Goal: Task Accomplishment & Management: Use online tool/utility

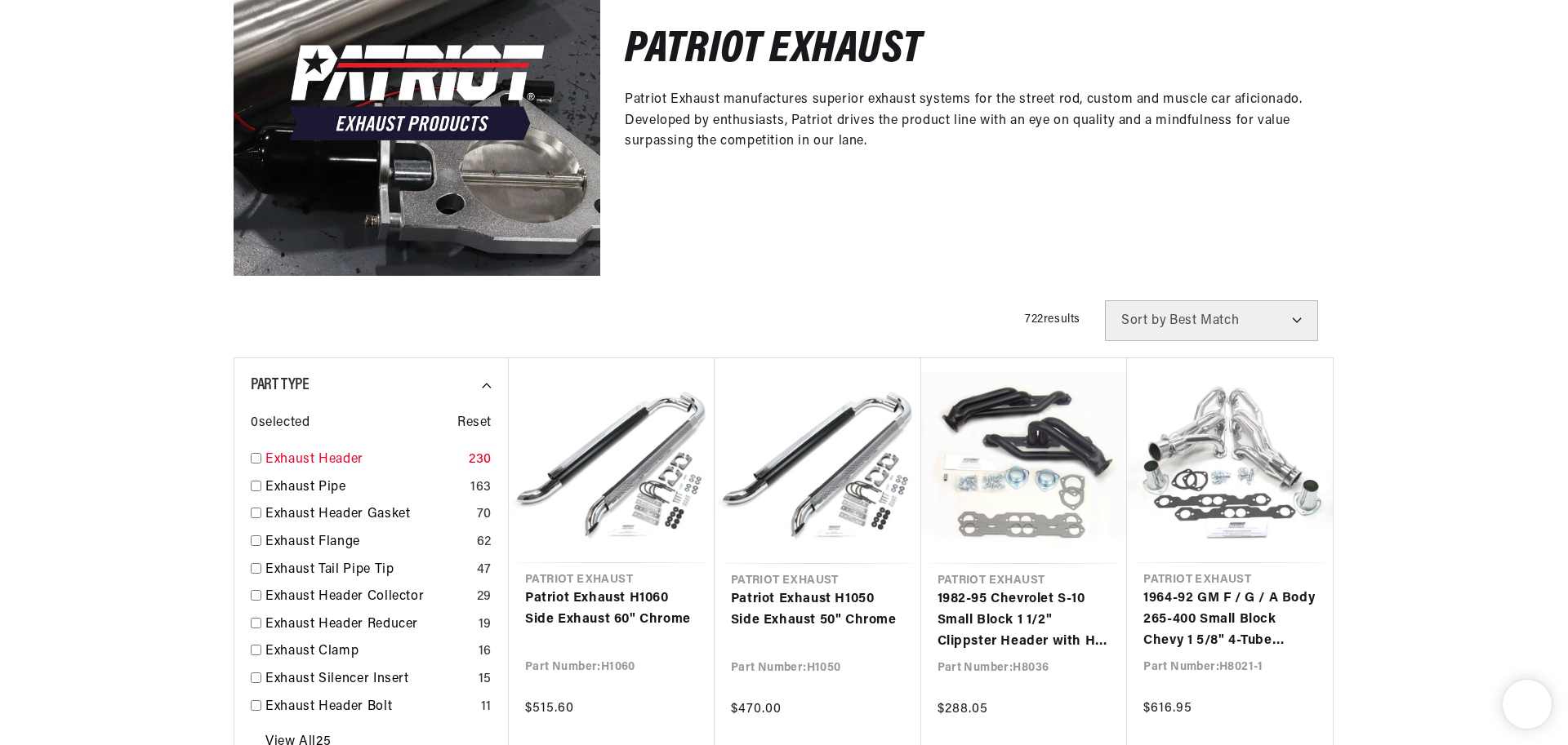
scroll to position [0, 1024]
click at [252, 457] on input "checkbox" at bounding box center [256, 458] width 11 height 11
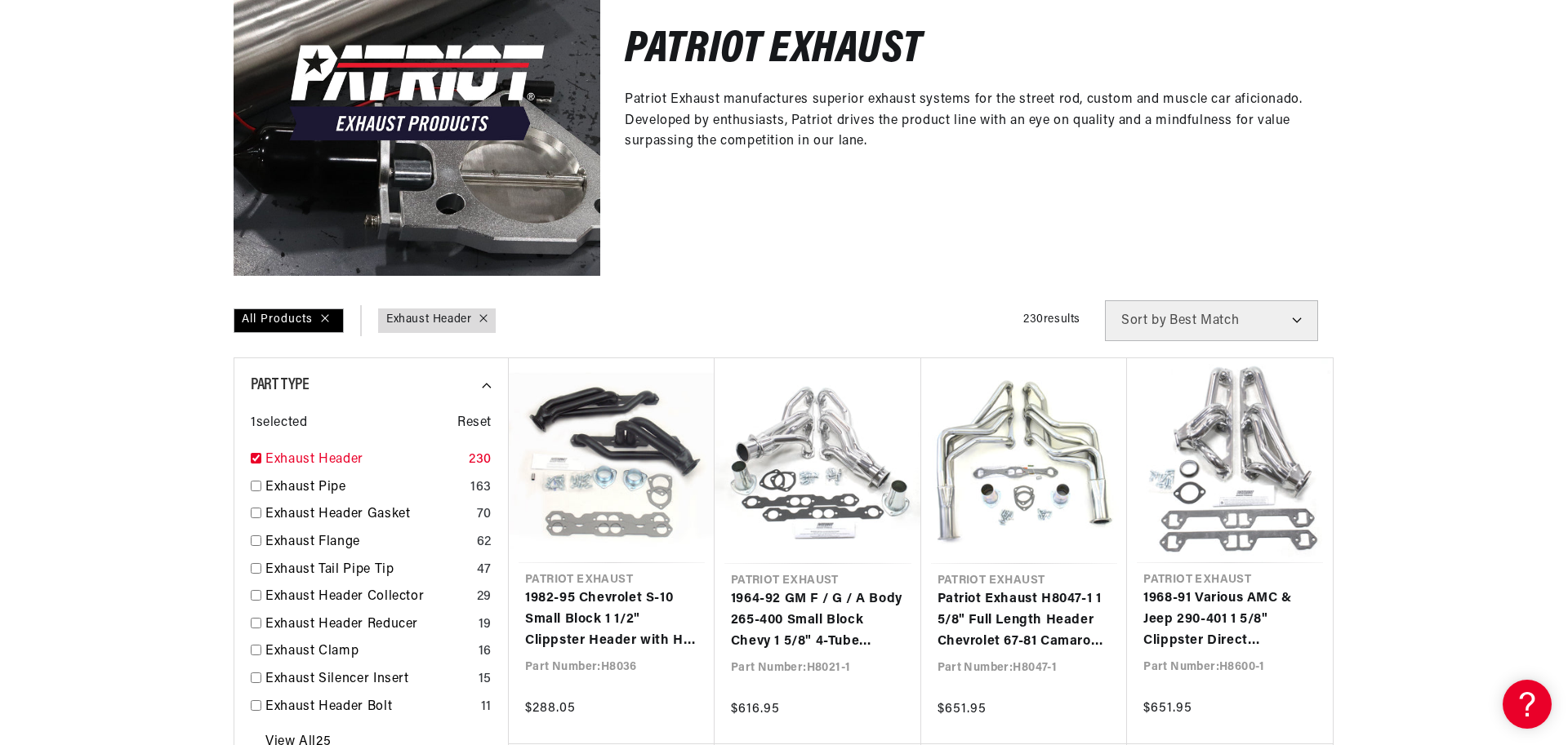
checkbox input "true"
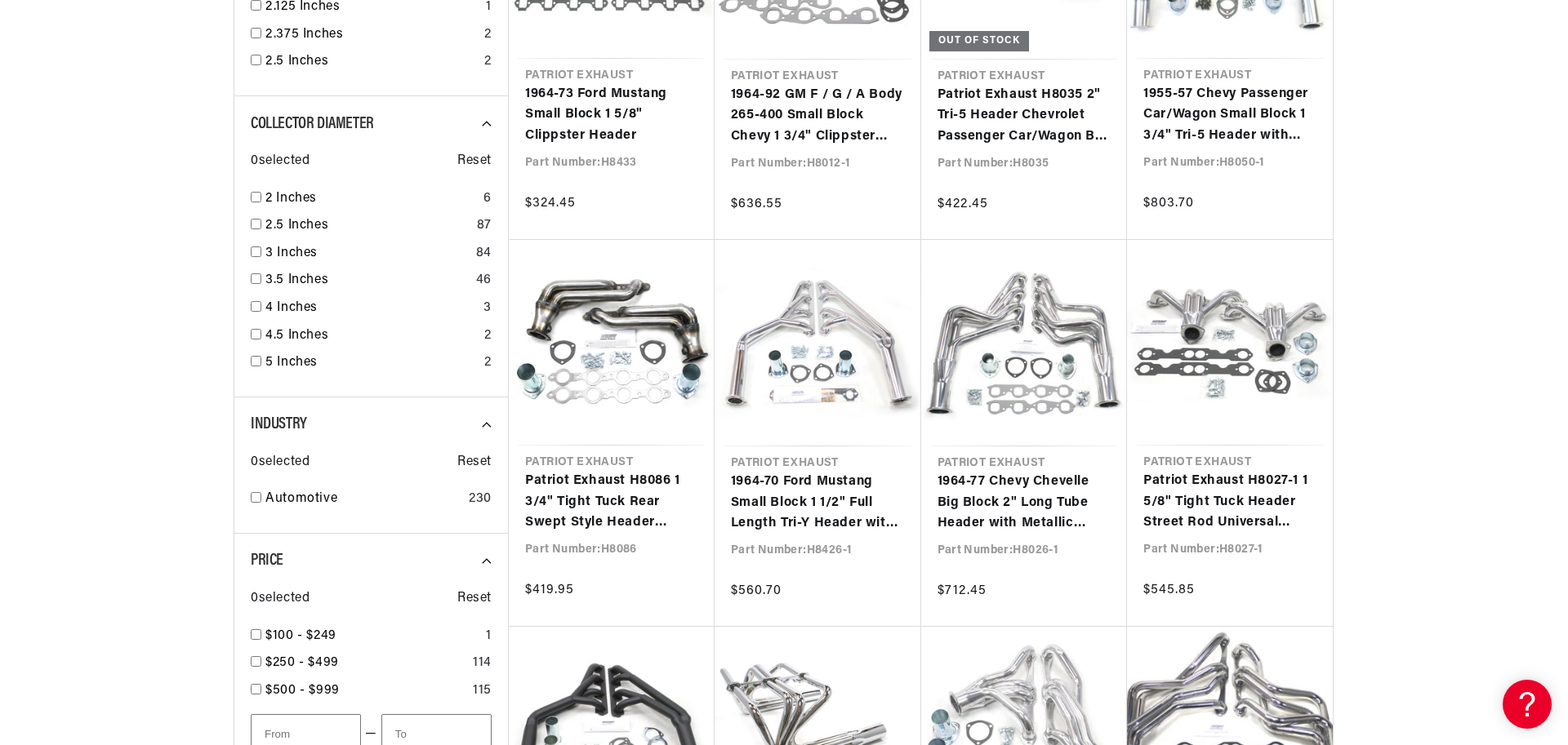
scroll to position [0, 1503]
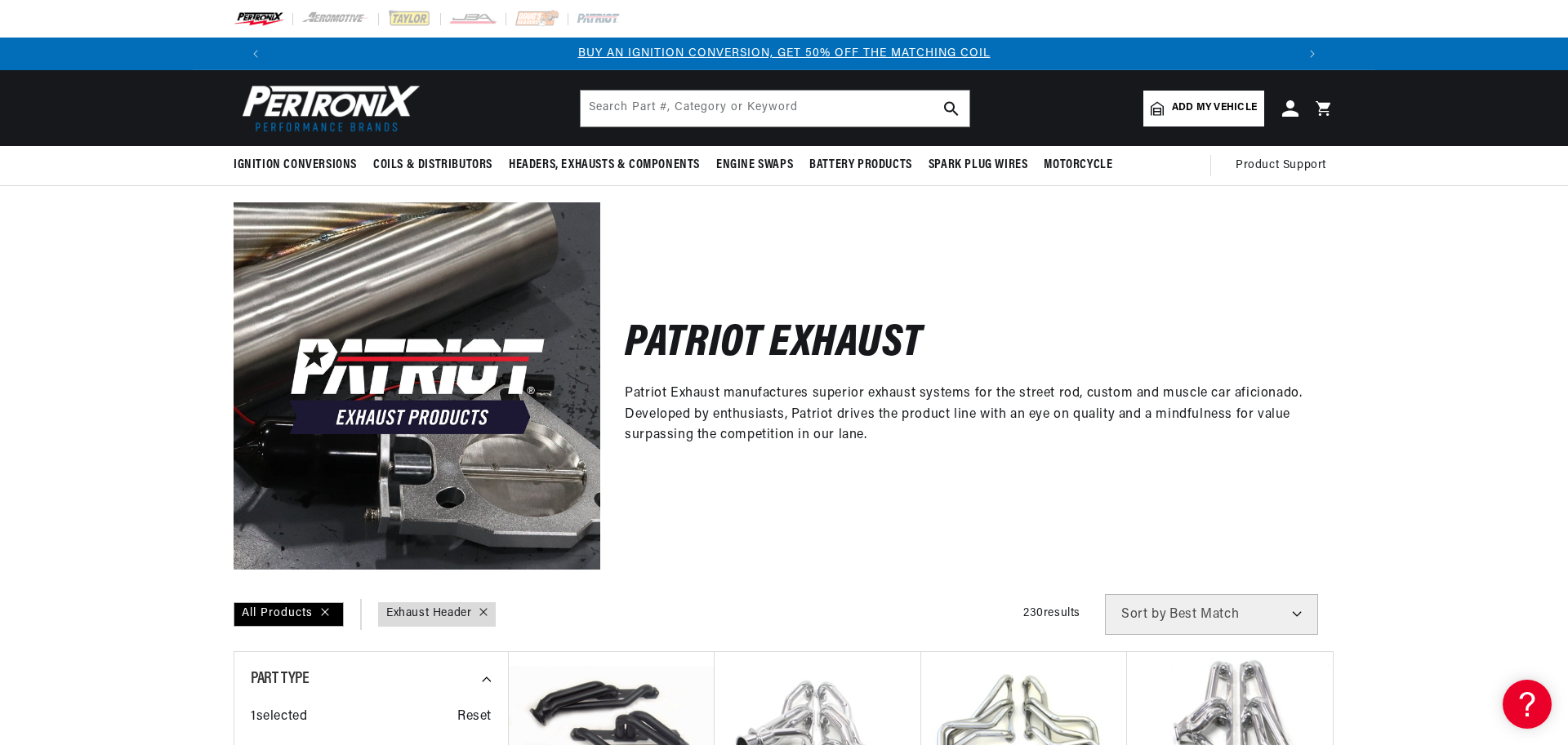
click at [1235, 108] on span "Add my vehicle" at bounding box center [1214, 108] width 85 height 16
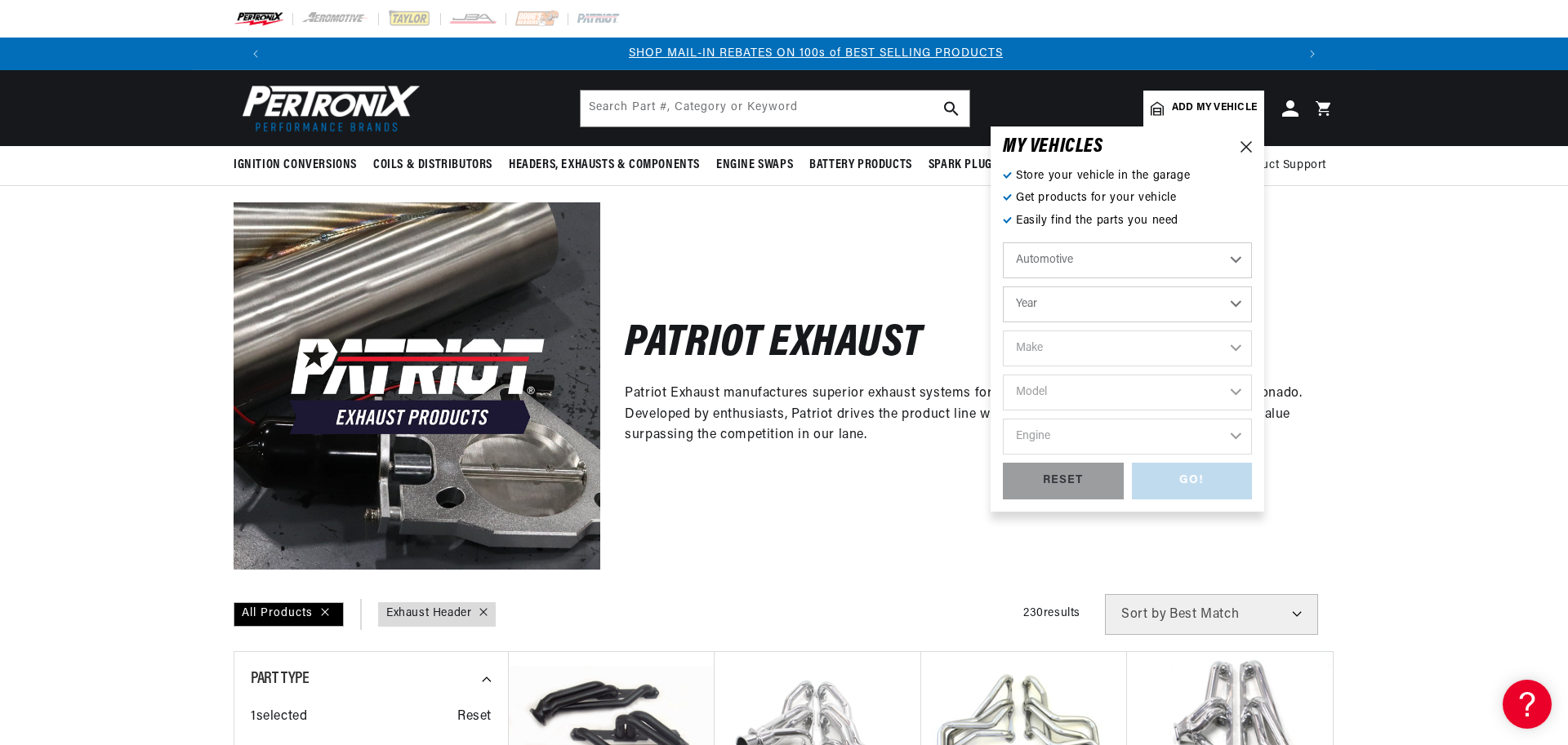
scroll to position [0, 1024]
select select "2012"
click at [1003, 286] on select "Year [DATE] 2021 2020 2019 2018 2017 2016 2015 2014 2013 2012 2011 2010 2009 20…" at bounding box center [1127, 304] width 249 height 36
select select "2012"
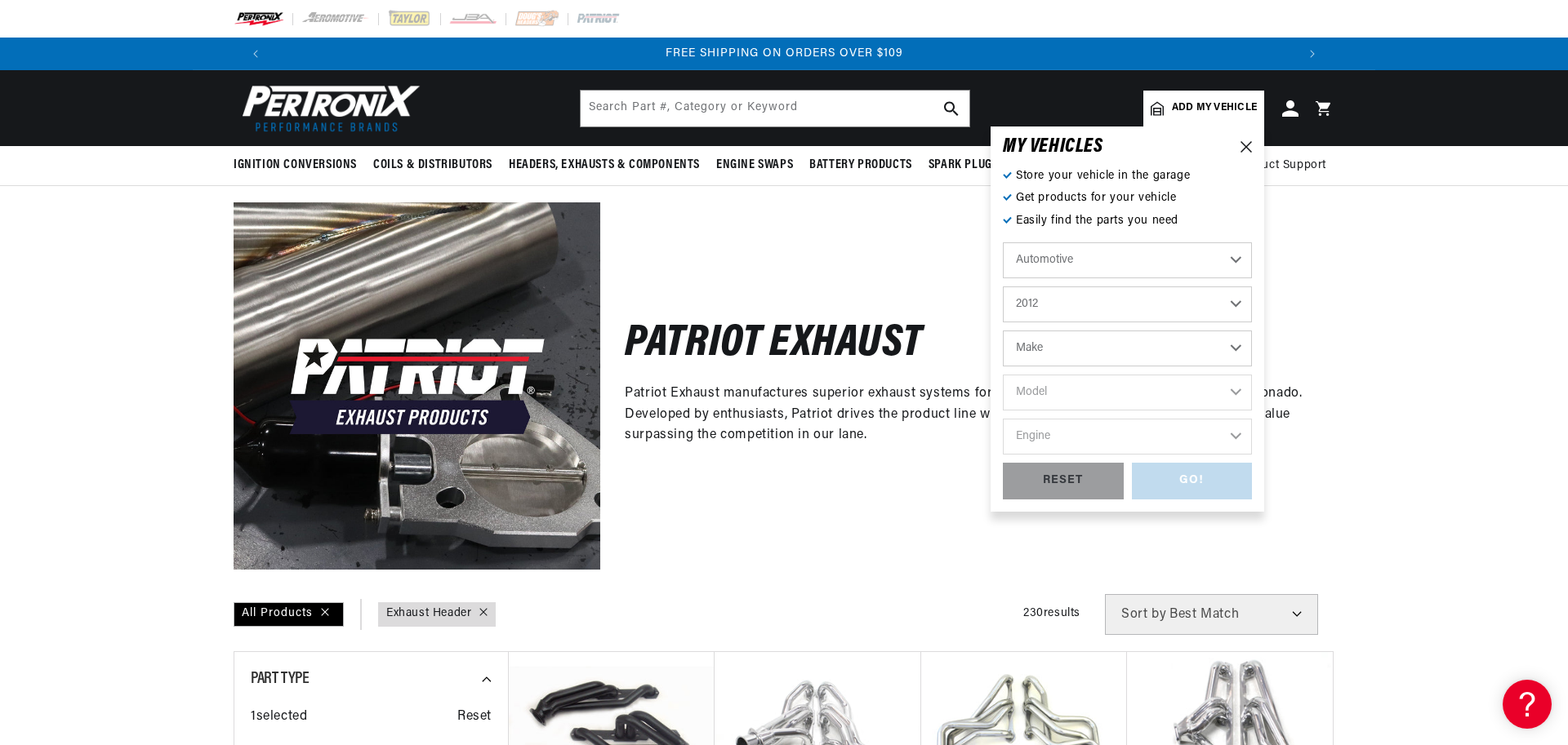
select select "Ram"
click at [1003, 331] on select "Make Cadillac Chevrolet Chrysler Dodge Ford GMC INFINITI Jeep Nissan Ram Toyota" at bounding box center [1127, 349] width 249 height 36
select select "Ram"
select select "1500"
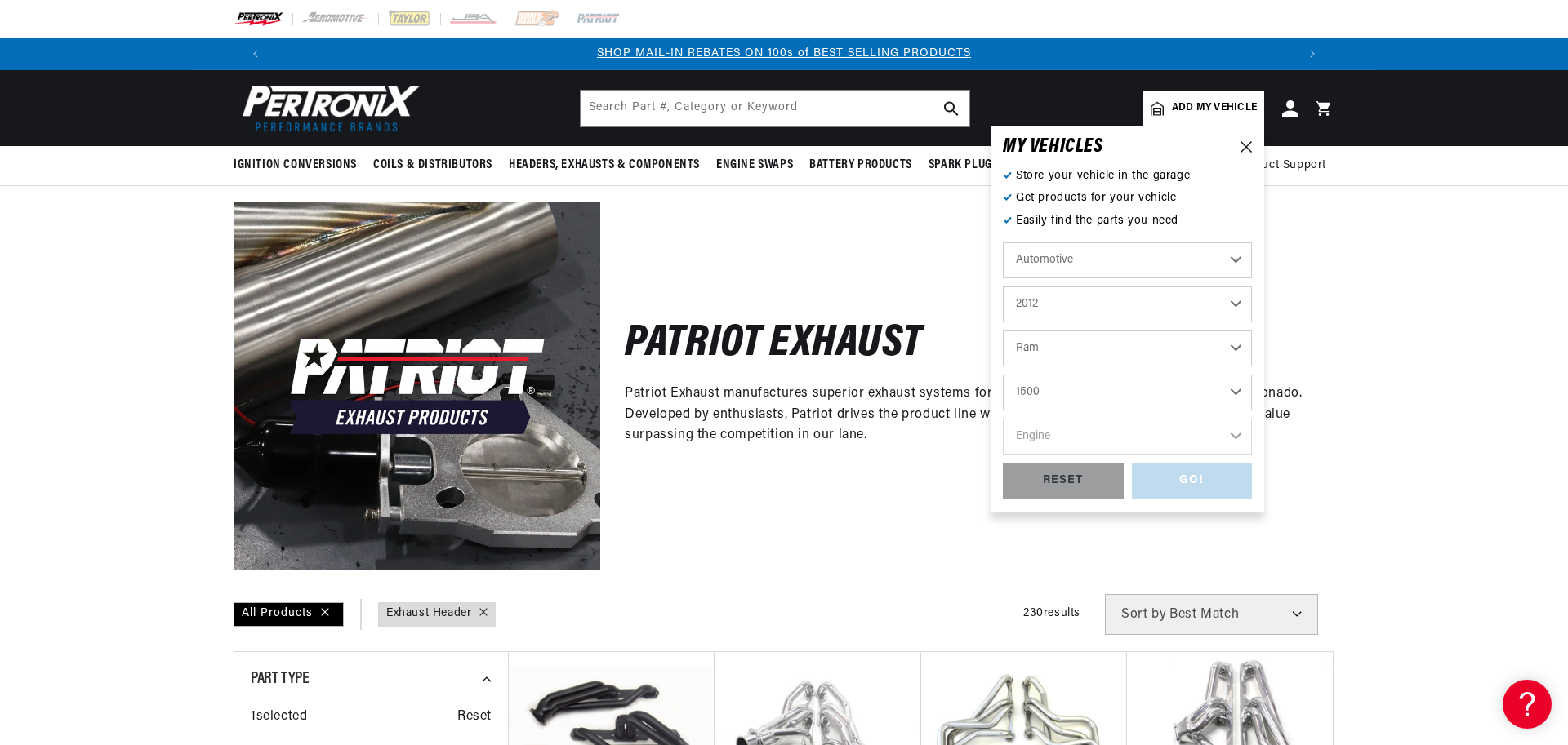
click at [1003, 375] on select "Model 1500 2500 3500" at bounding box center [1127, 393] width 249 height 36
select select "1500"
select select "5.7L"
click at [1003, 419] on select "Engine 5.7L" at bounding box center [1127, 437] width 249 height 36
select select "5.7L"
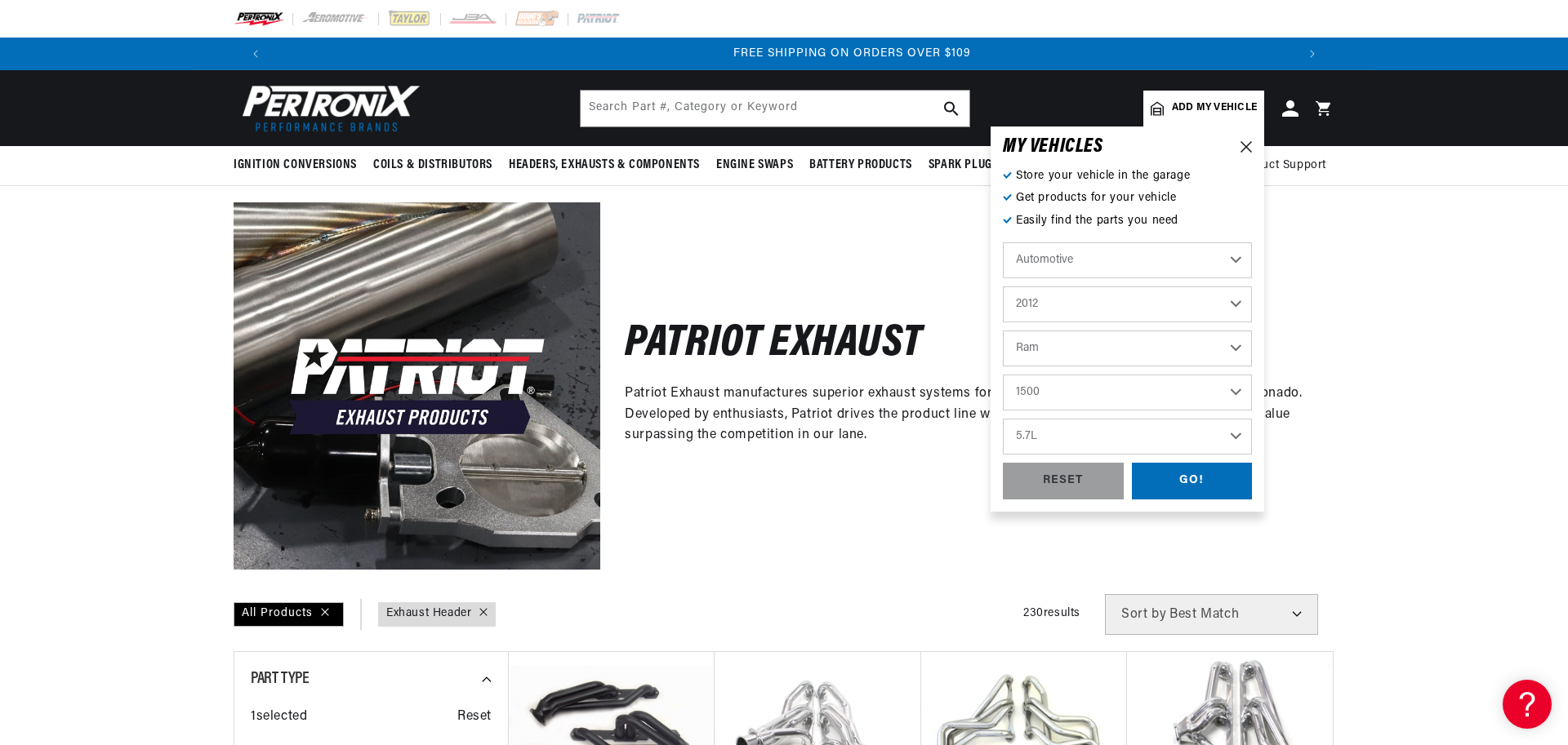
scroll to position [0, 2048]
click at [1195, 482] on div "GO!" at bounding box center [1192, 481] width 121 height 37
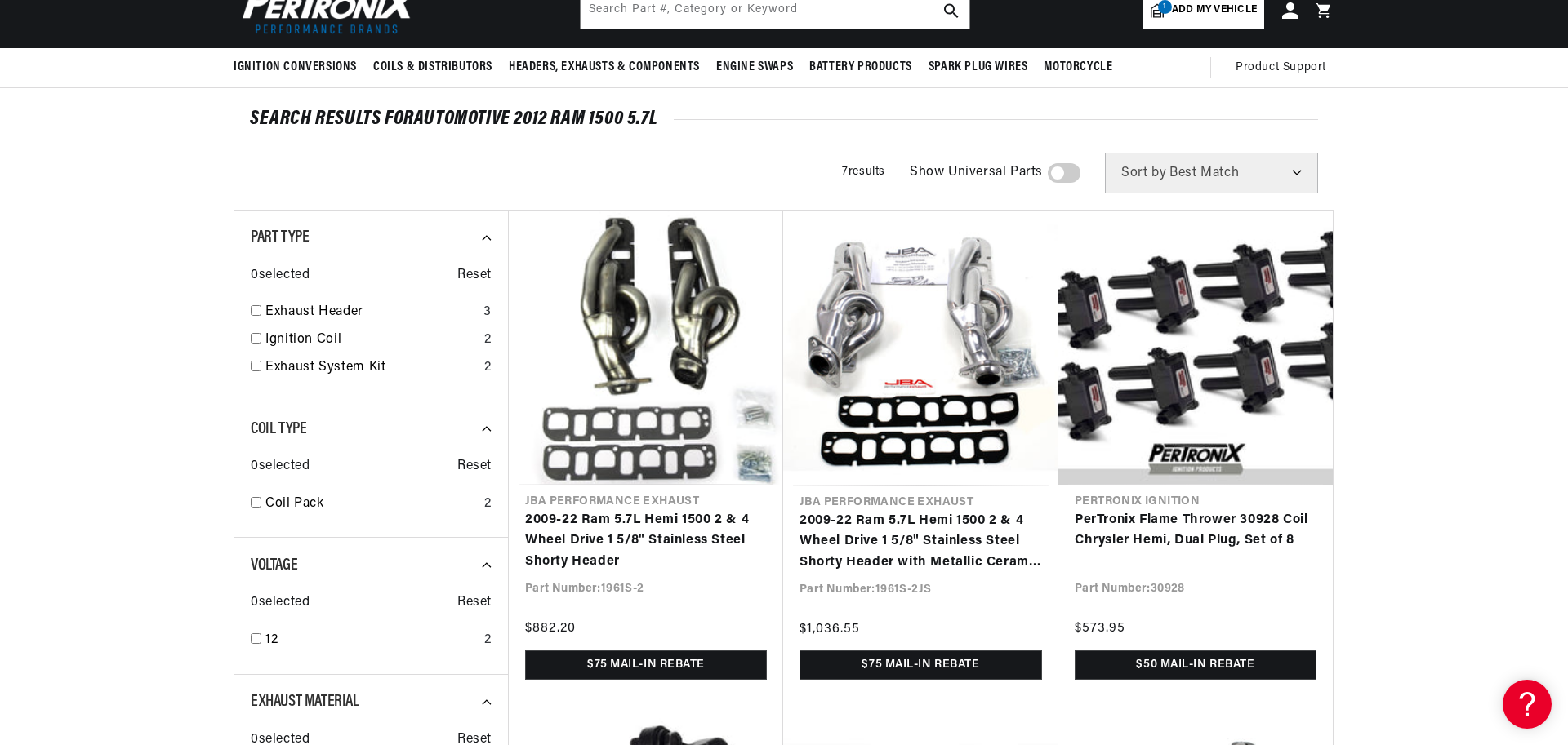
scroll to position [0, 2048]
